Goal: Check status: Check status

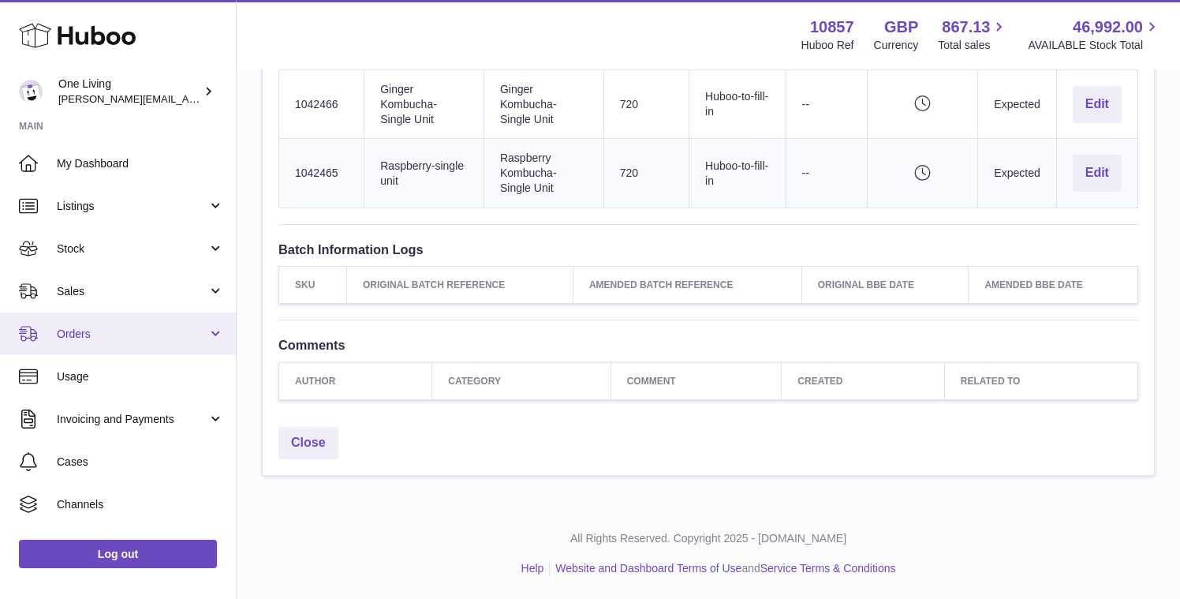
click at [207, 334] on link "Orders" at bounding box center [118, 333] width 236 height 43
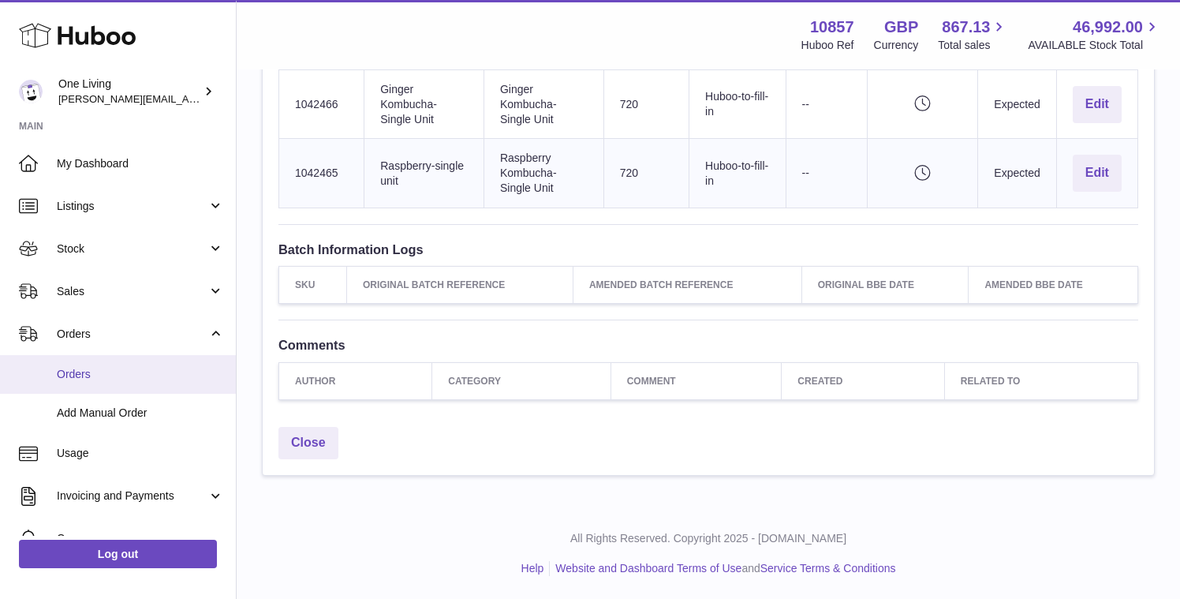
click at [158, 384] on link "Orders" at bounding box center [118, 374] width 236 height 39
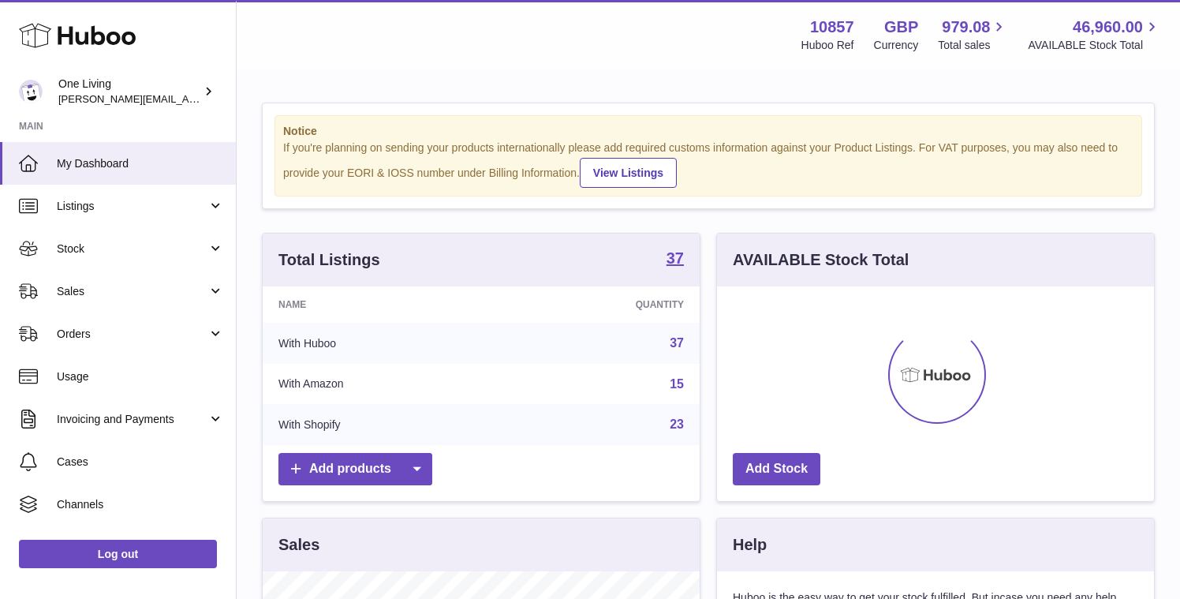
scroll to position [246, 437]
click at [185, 330] on span "Orders" at bounding box center [132, 334] width 151 height 15
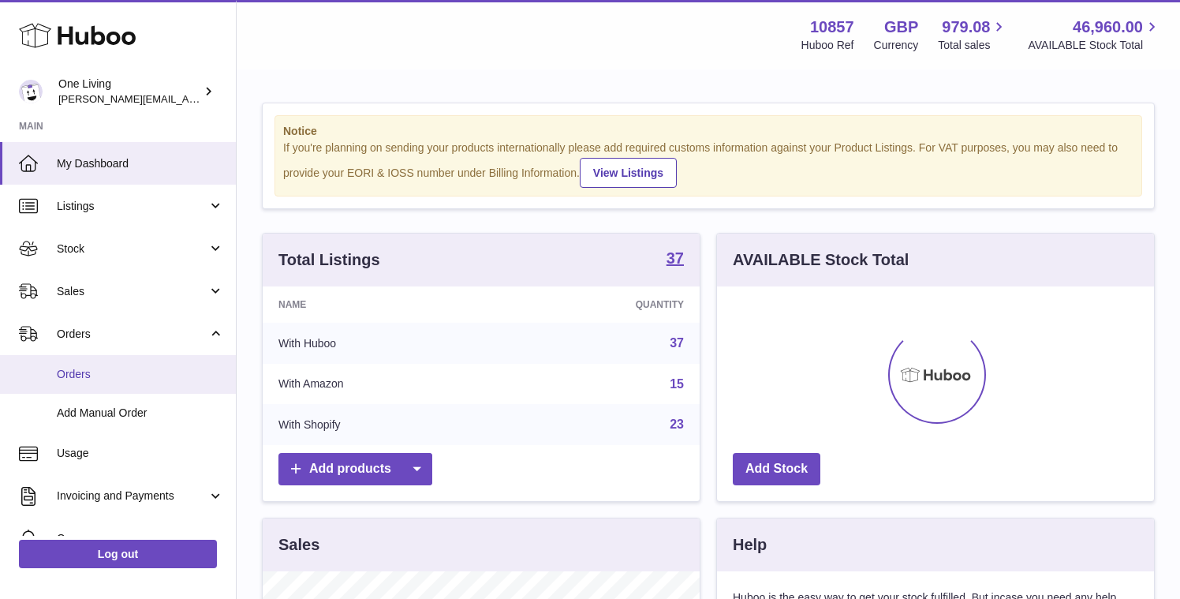
click at [152, 379] on span "Orders" at bounding box center [140, 374] width 167 height 15
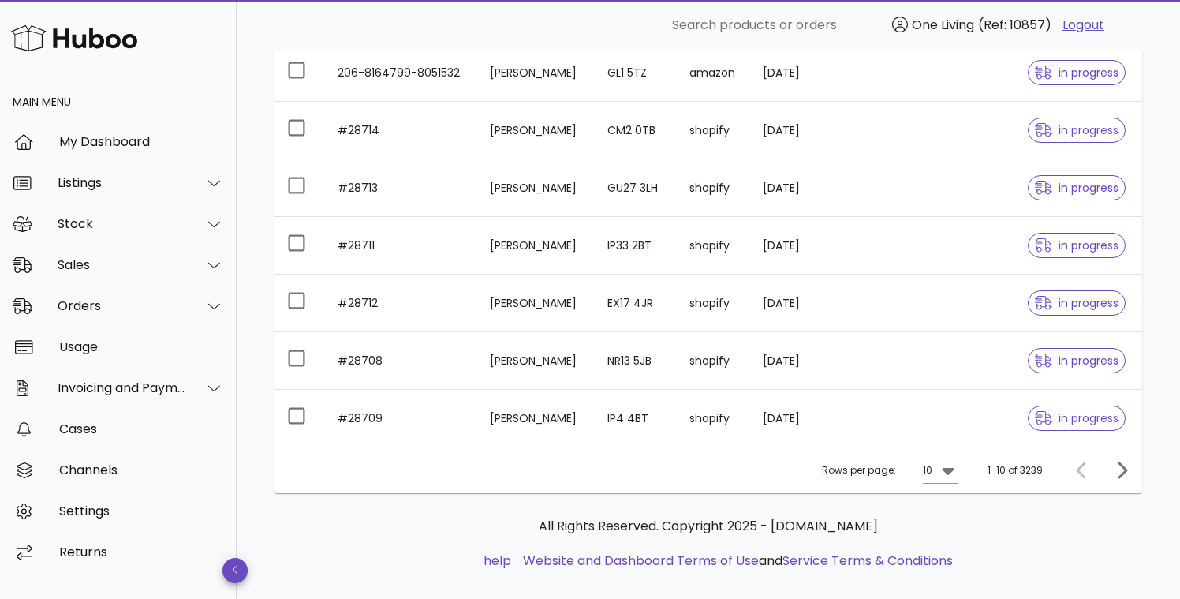
scroll to position [439, 0]
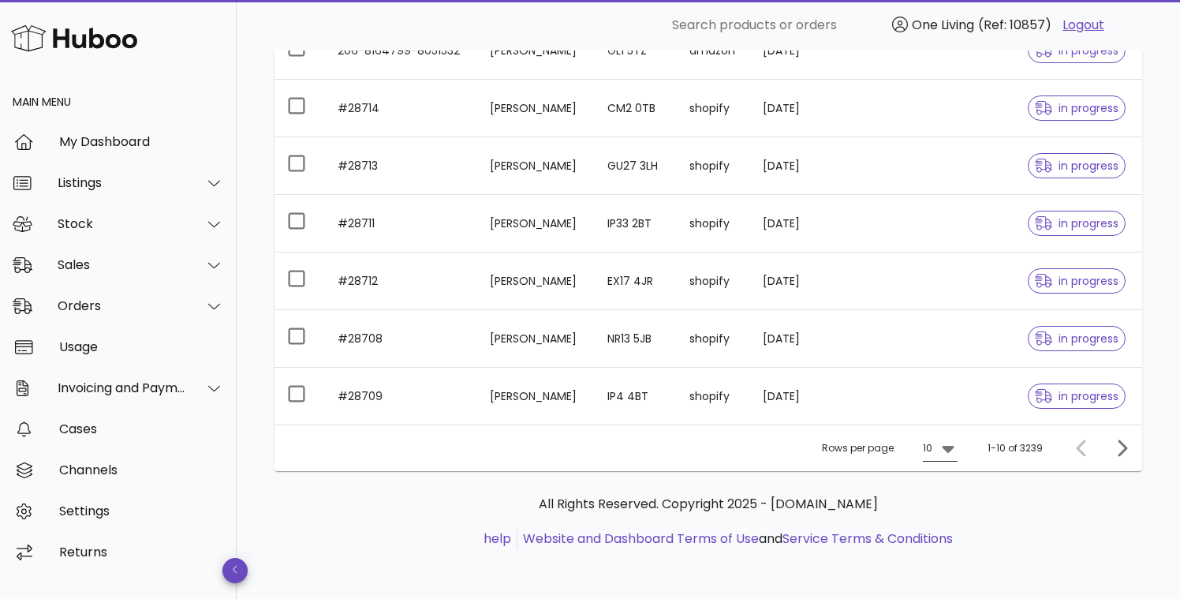
click at [951, 449] on icon at bounding box center [948, 449] width 12 height 7
click at [951, 536] on div "50" at bounding box center [945, 536] width 16 height 15
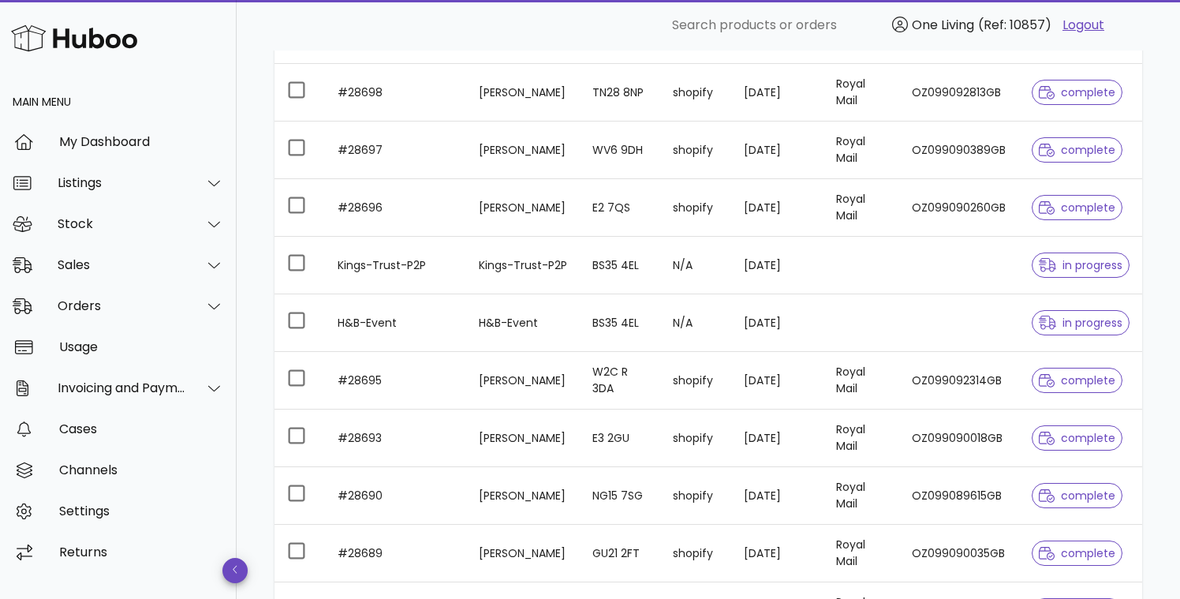
scroll to position [2319, 0]
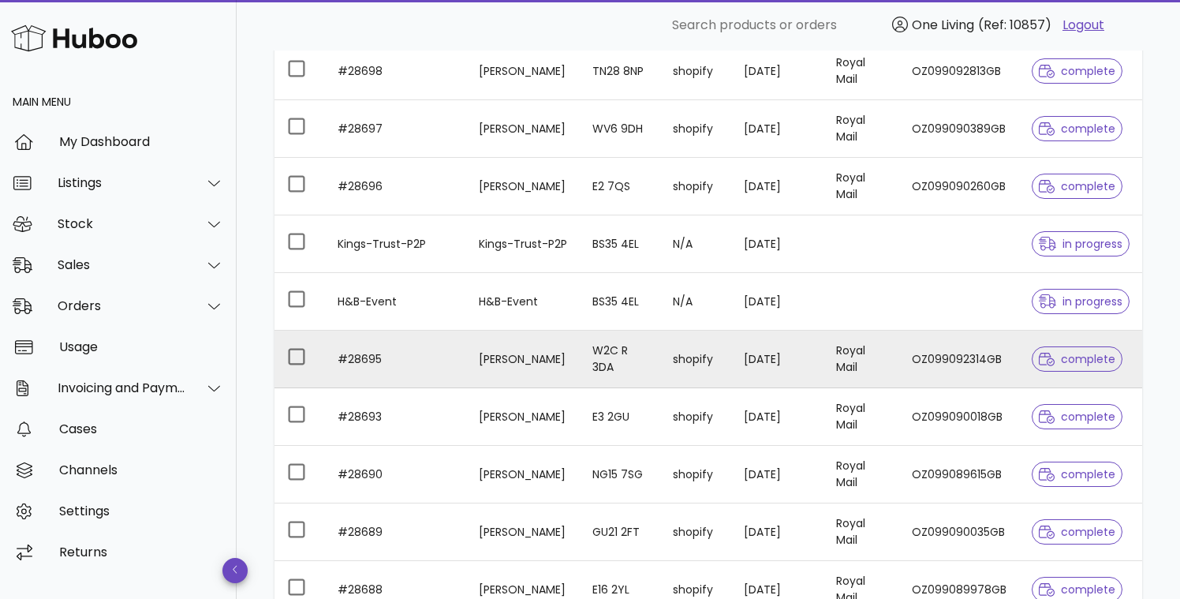
click at [471, 369] on td "Oscar Guy" at bounding box center [523, 360] width 114 height 58
